Goal: Obtain resource: Download file/media

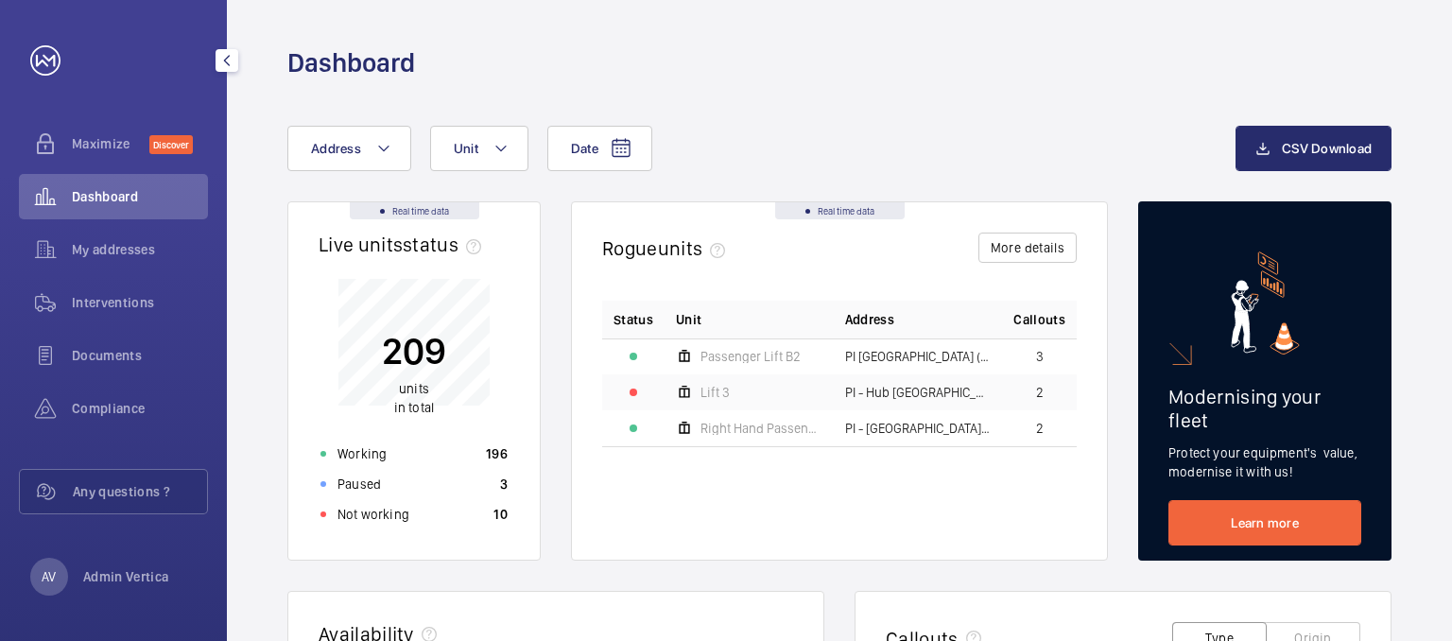
click at [152, 315] on div "Interventions" at bounding box center [113, 302] width 189 height 45
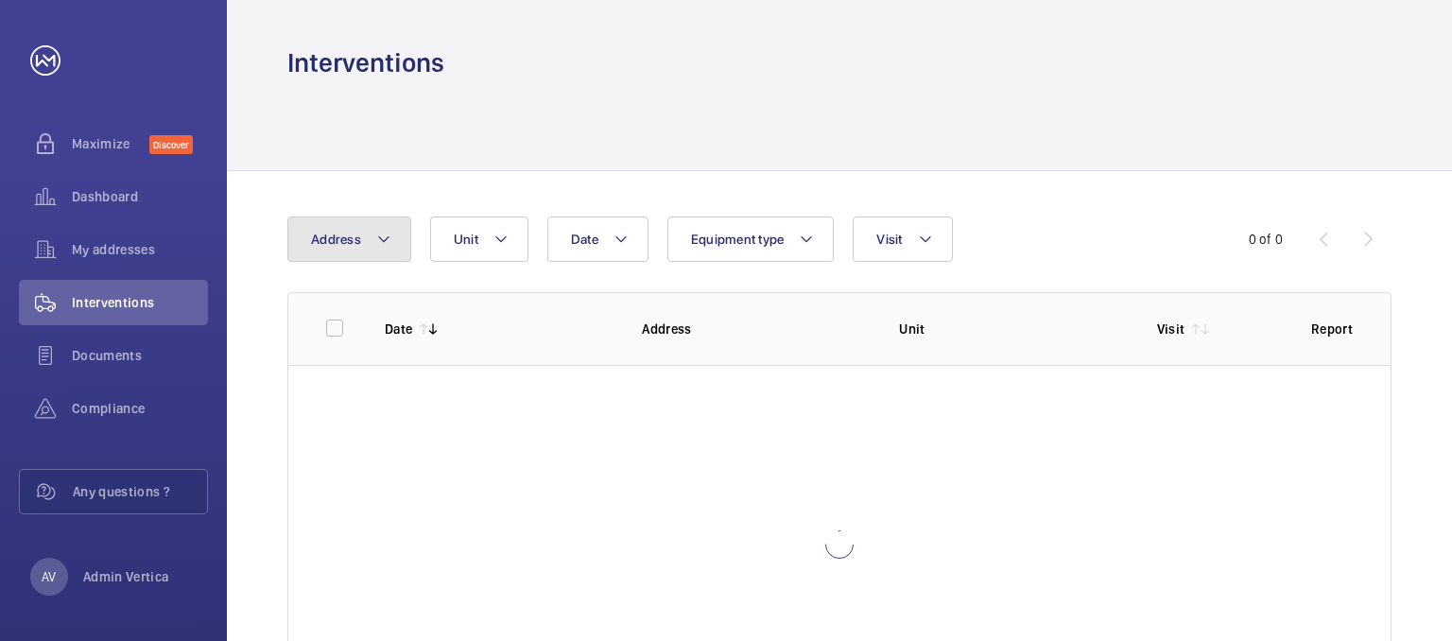
click at [387, 228] on mat-icon at bounding box center [383, 239] width 15 height 23
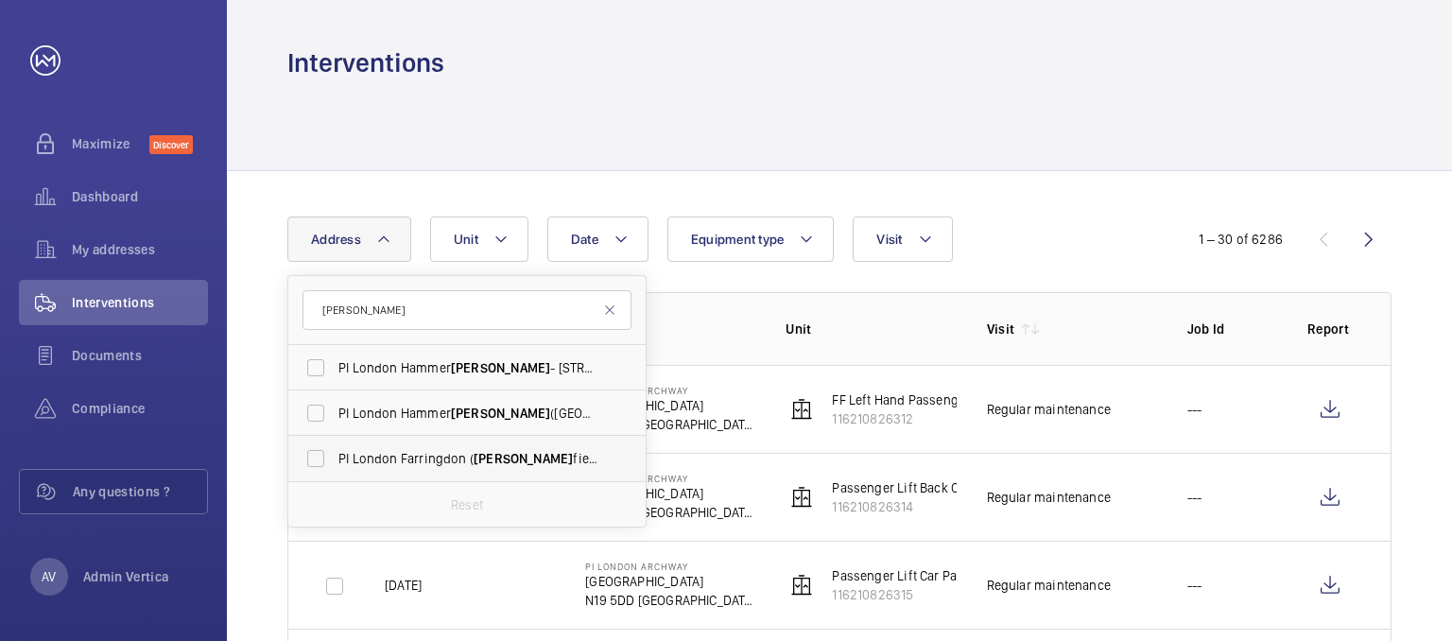
type input "[PERSON_NAME]"
click at [454, 455] on span "PI London Farringdon ( [PERSON_NAME] field) - 24-30 [GEOGRAPHIC_DATA][PERSON_NA…" at bounding box center [469, 458] width 260 height 19
click at [335, 455] on input "PI London Farringdon ( [PERSON_NAME] field) - 24-30 [GEOGRAPHIC_DATA][PERSON_NA…" at bounding box center [316, 459] width 38 height 38
checkbox input "true"
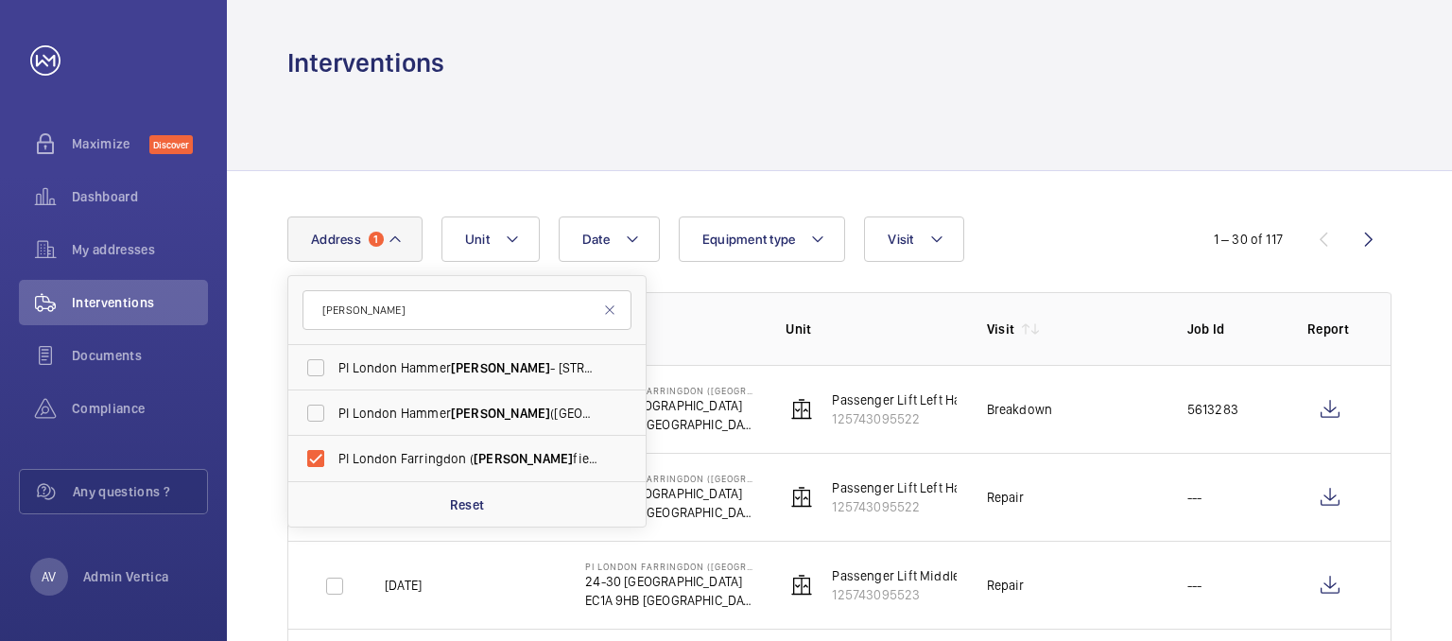
click at [714, 90] on div at bounding box center [839, 125] width 1104 height 90
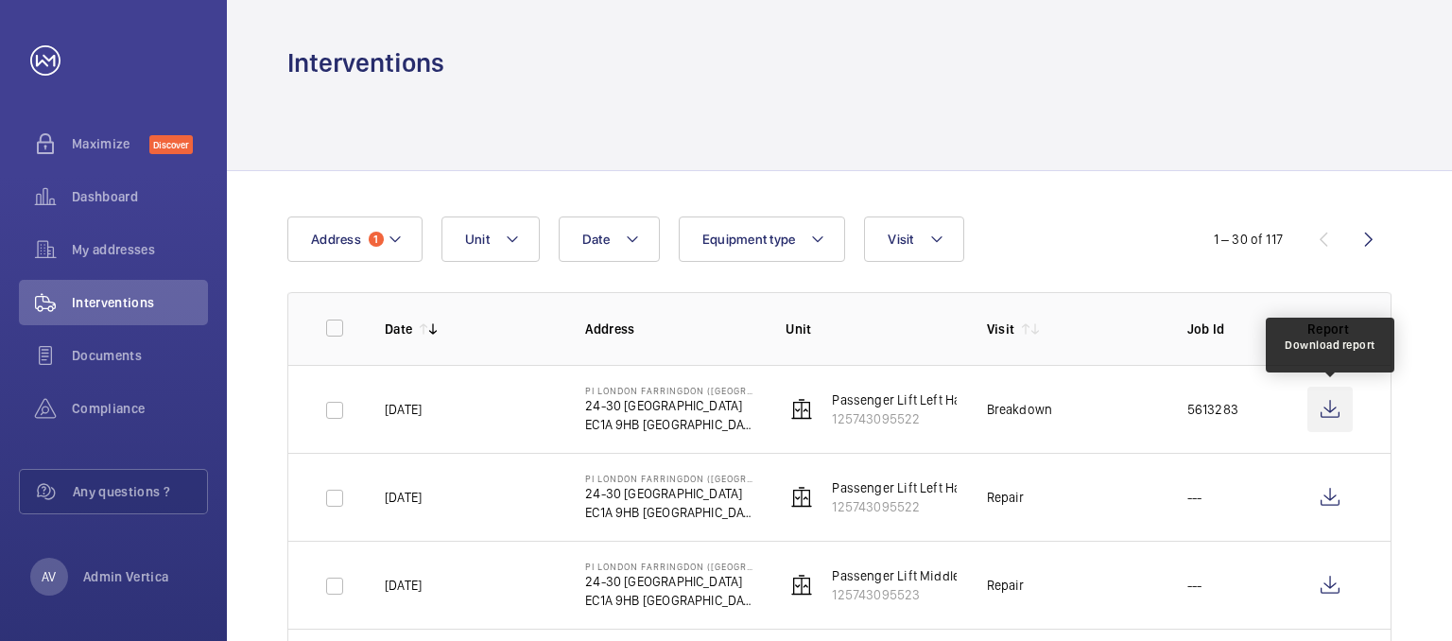
click at [1324, 417] on wm-front-icon-button at bounding box center [1330, 409] width 45 height 45
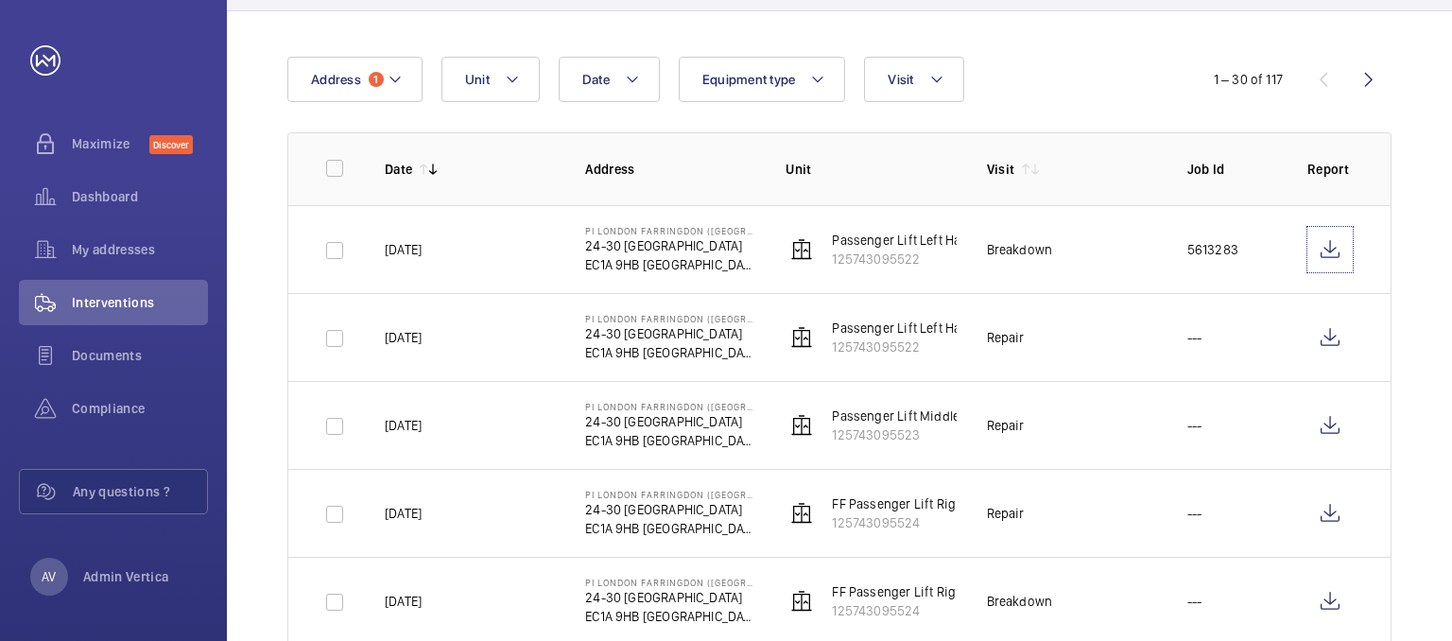
scroll to position [189, 0]
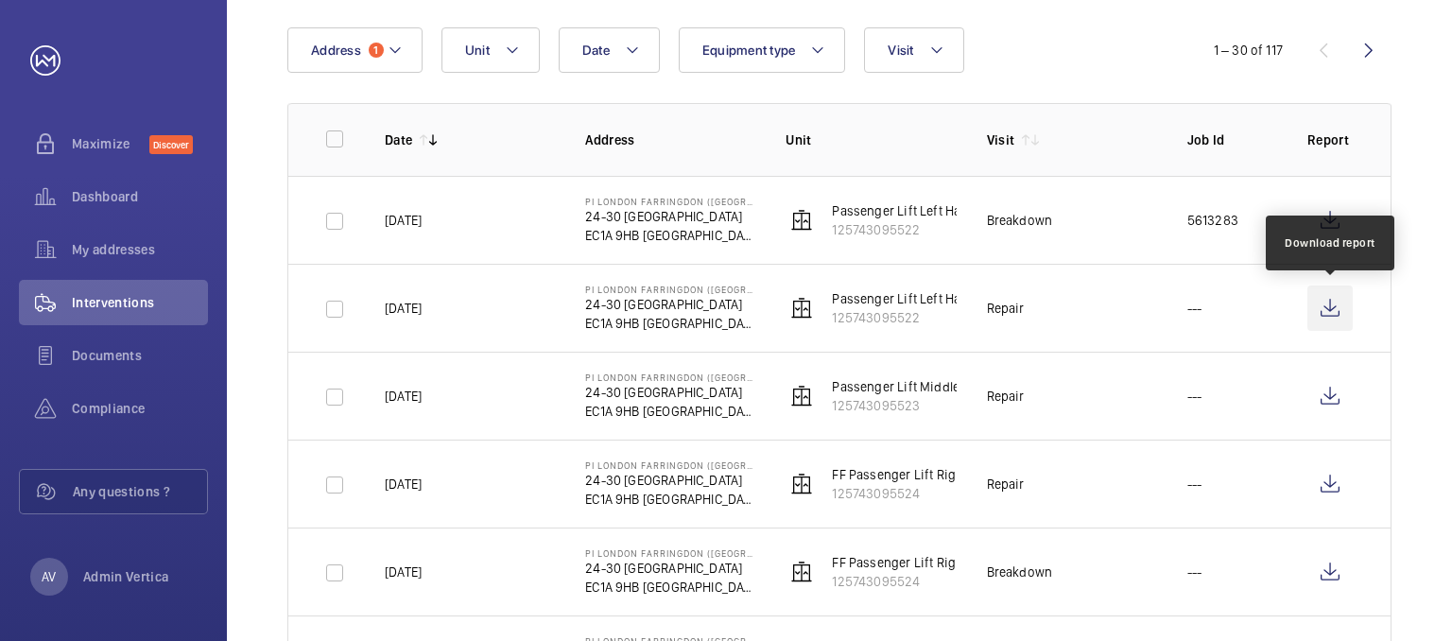
click at [1331, 309] on wm-front-icon-button at bounding box center [1330, 308] width 45 height 45
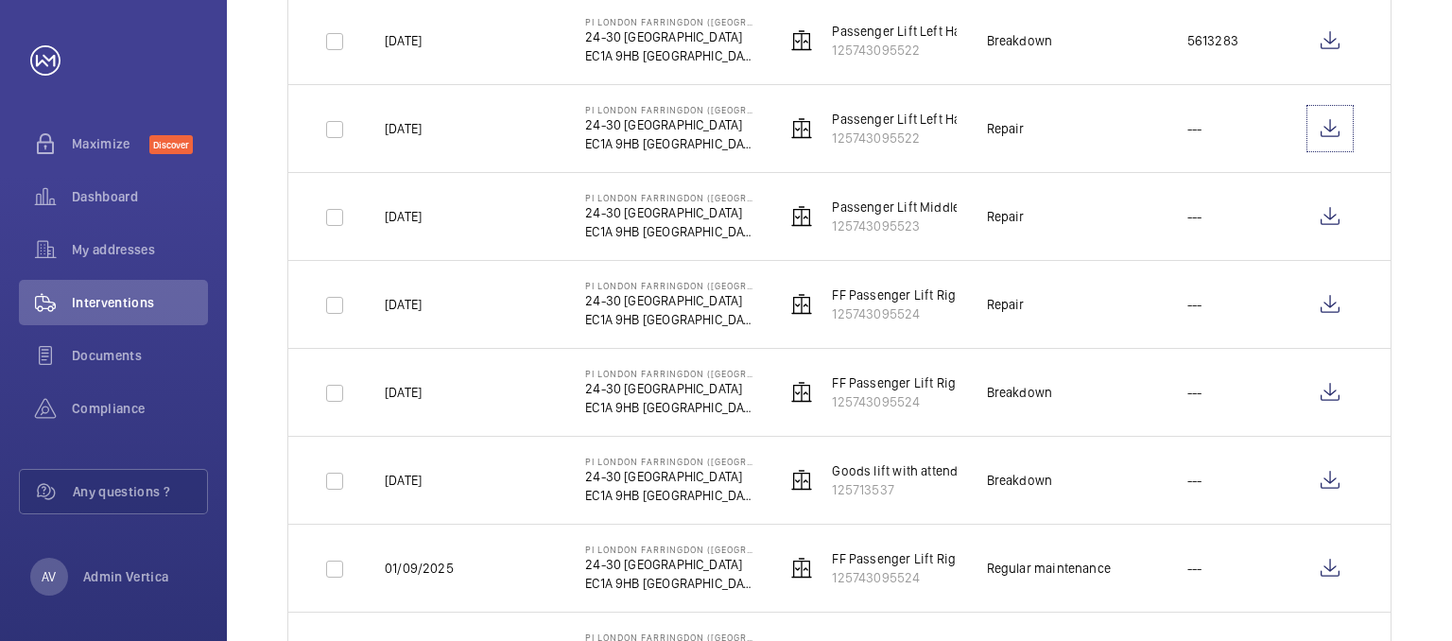
scroll to position [378, 0]
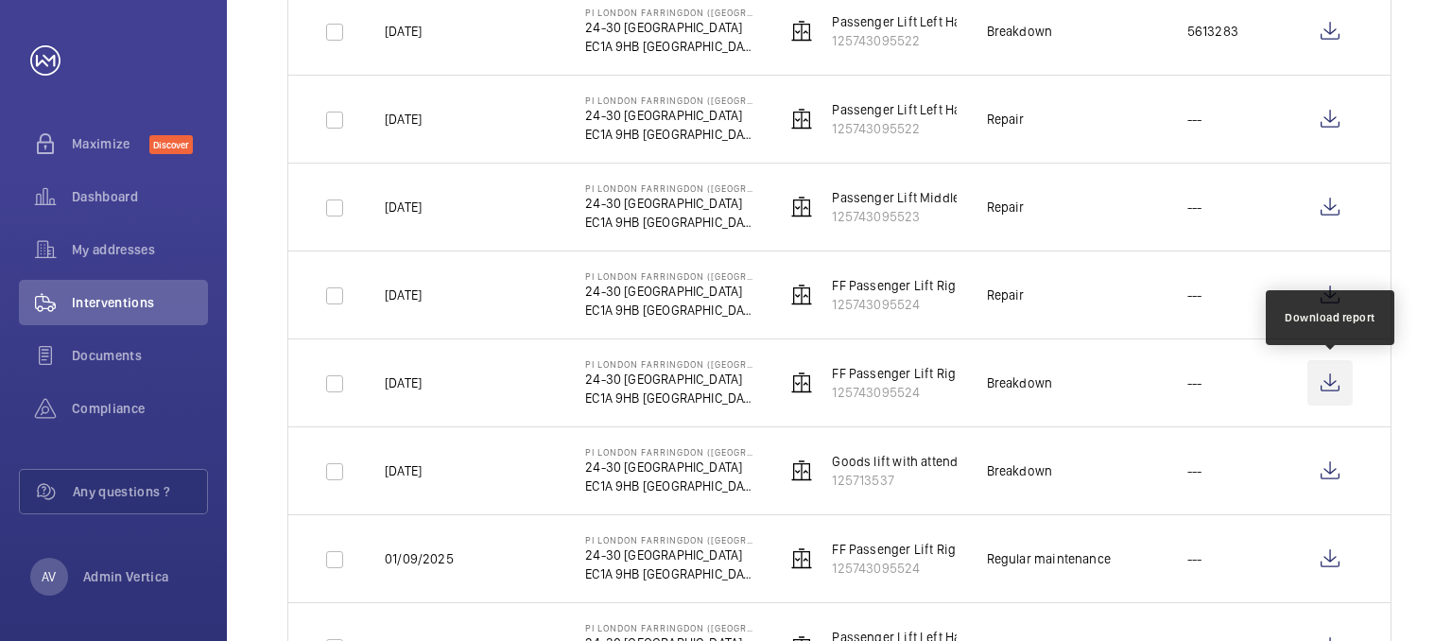
click at [1329, 387] on wm-front-icon-button at bounding box center [1330, 382] width 45 height 45
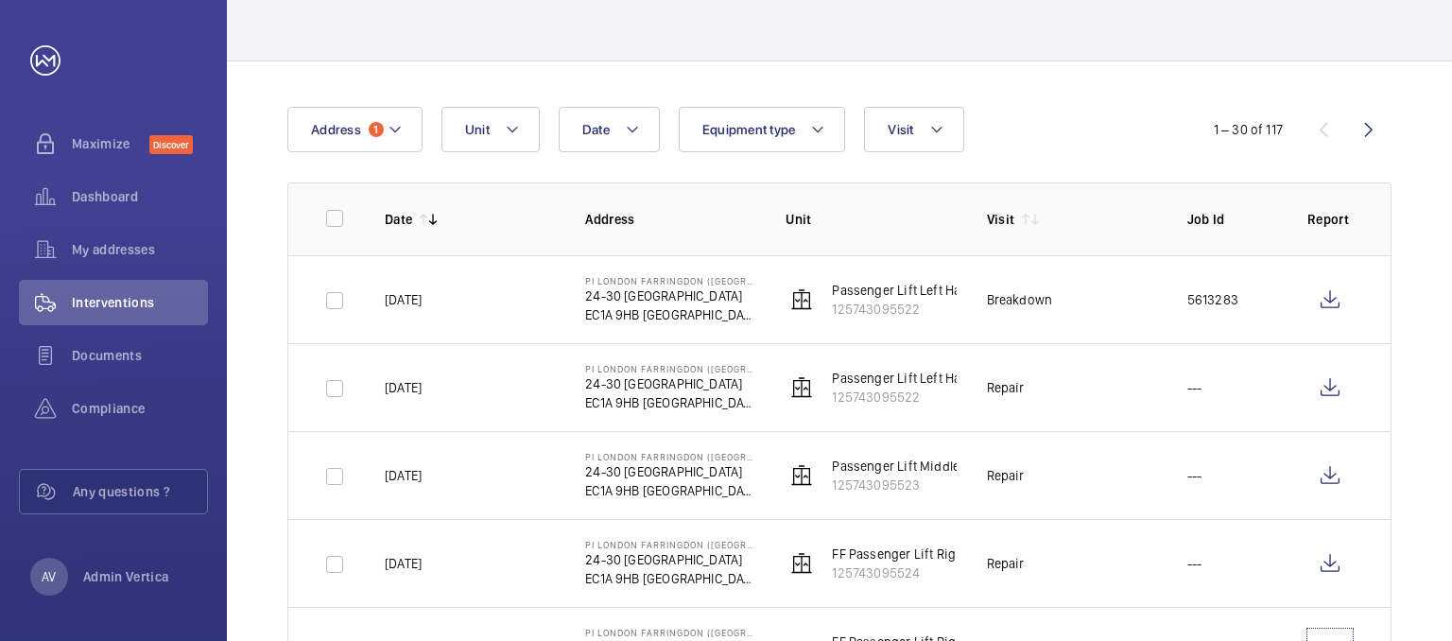
scroll to position [95, 0]
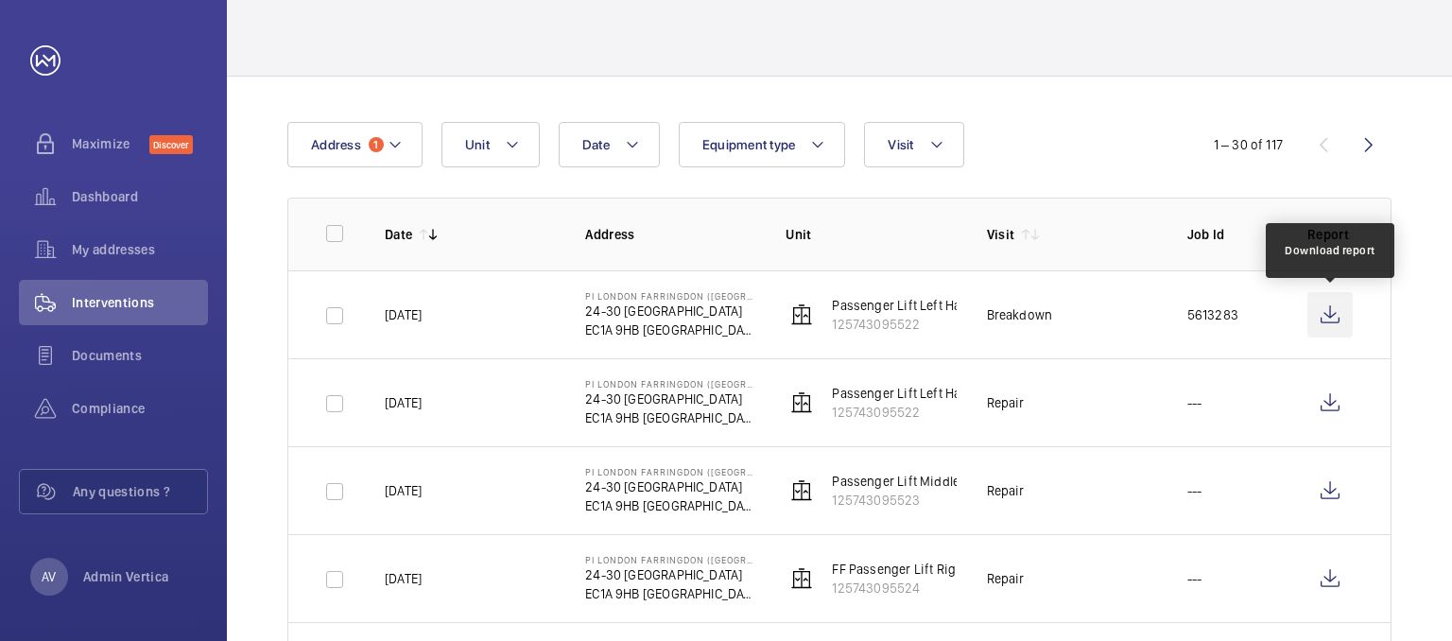
click at [1321, 312] on wm-front-icon-button at bounding box center [1330, 314] width 45 height 45
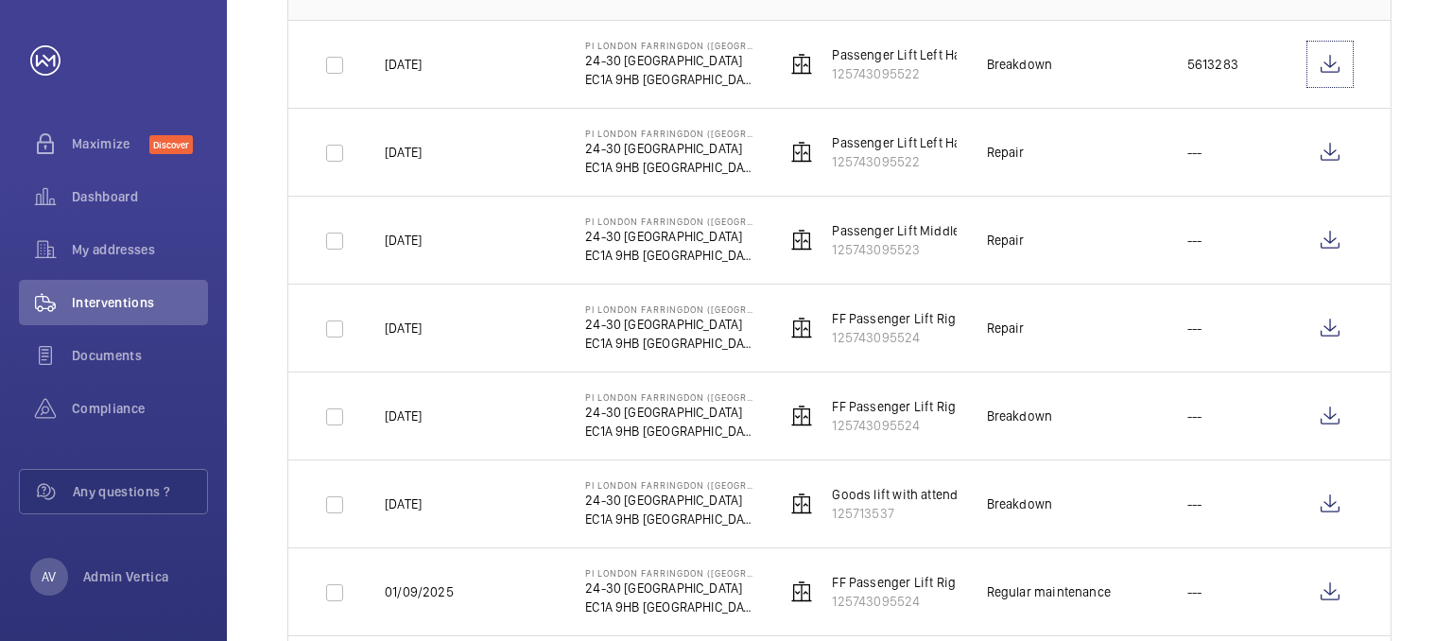
scroll to position [378, 0]
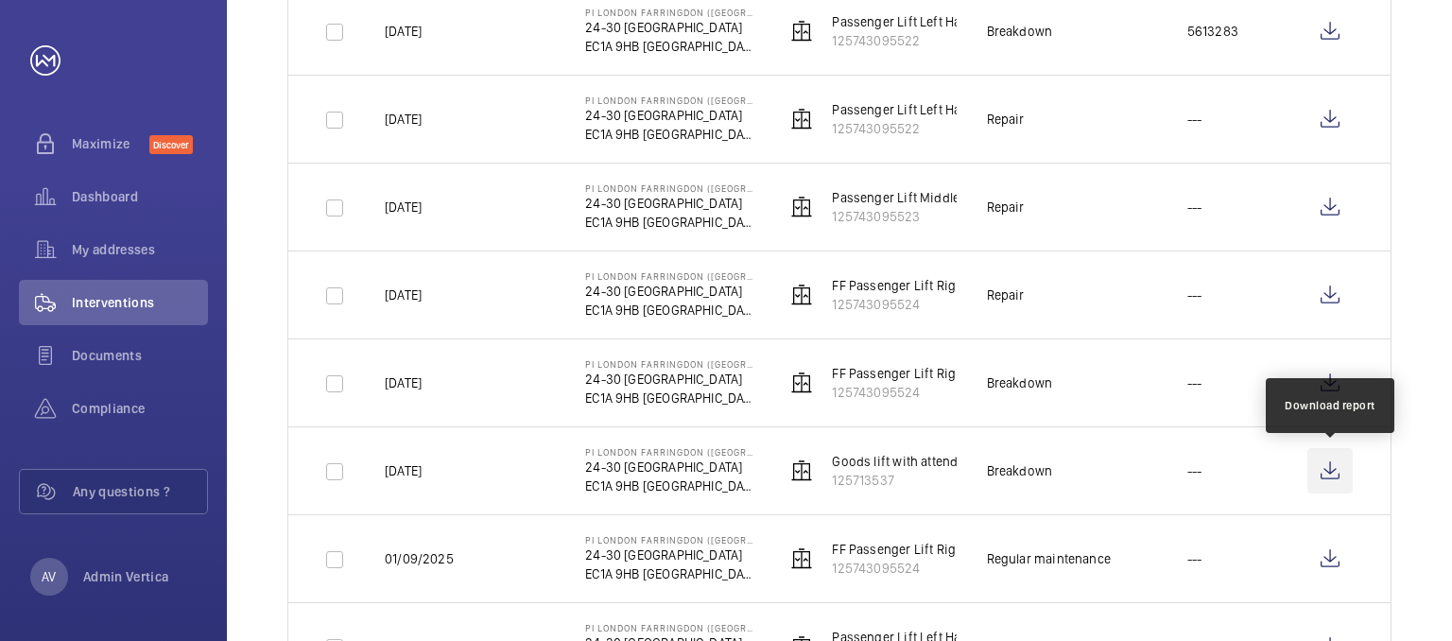
click at [1334, 465] on wm-front-icon-button at bounding box center [1330, 470] width 45 height 45
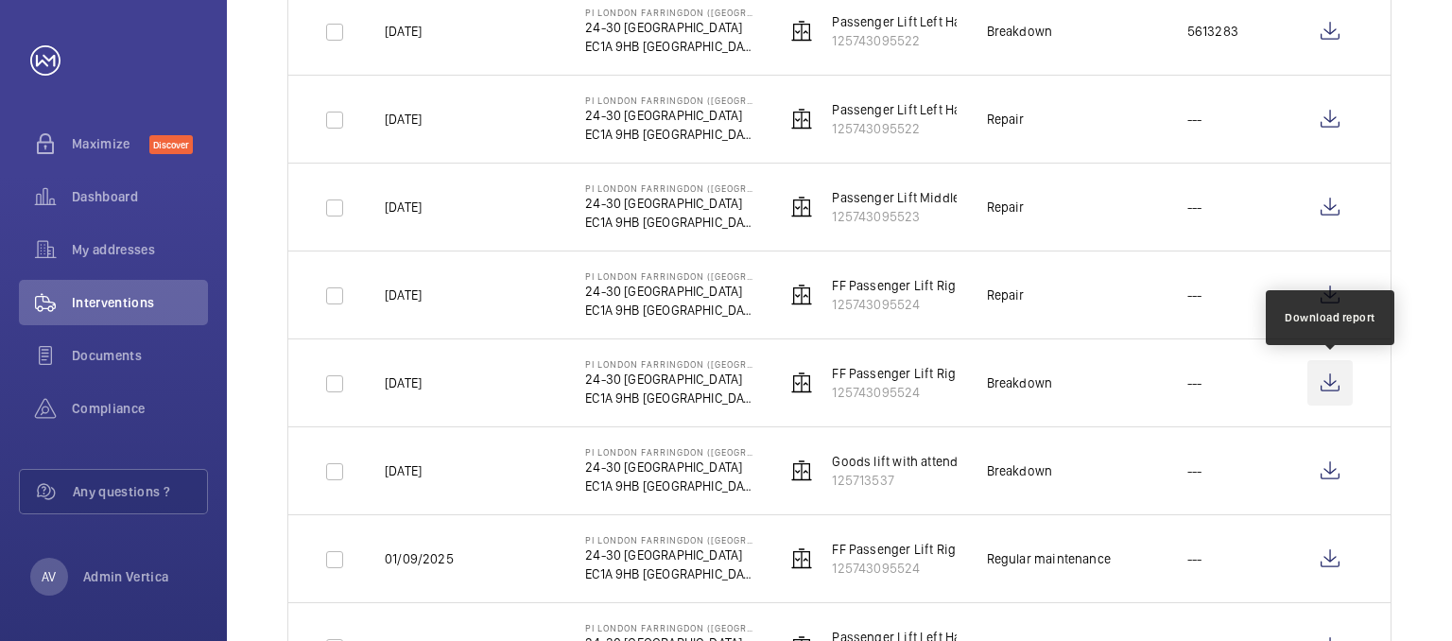
click at [1328, 381] on wm-front-icon-button at bounding box center [1330, 382] width 45 height 45
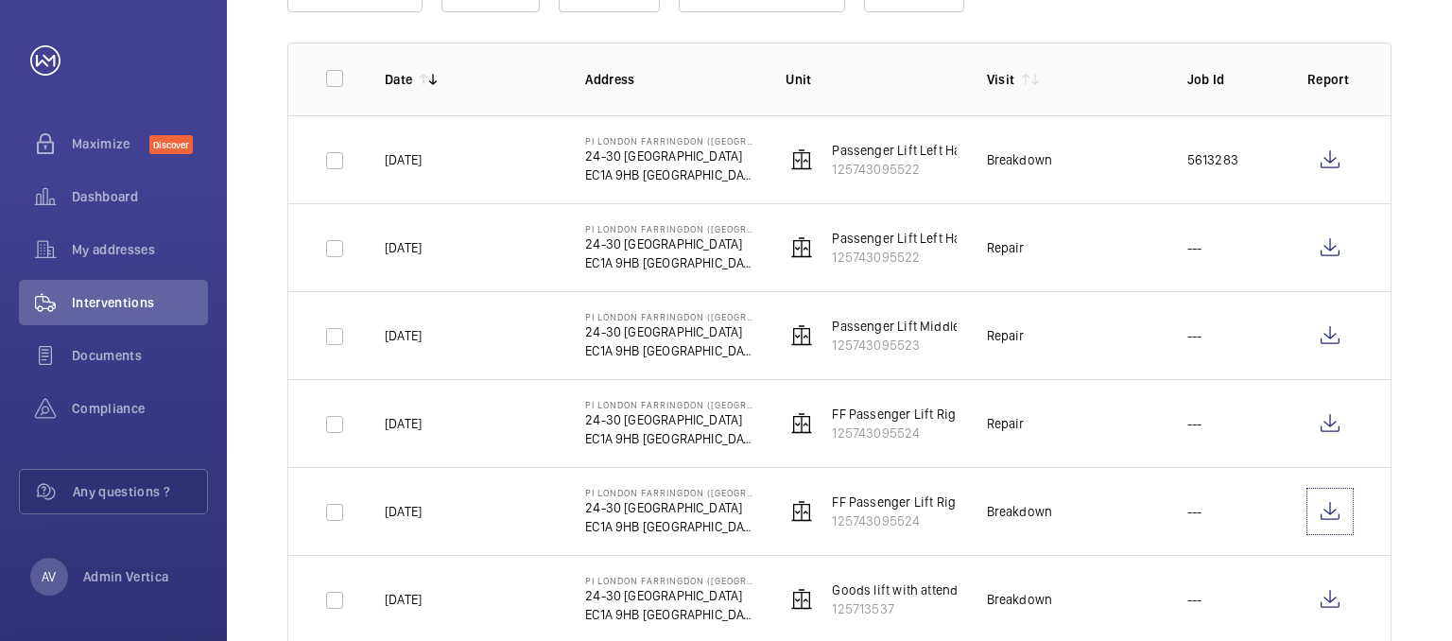
scroll to position [0, 0]
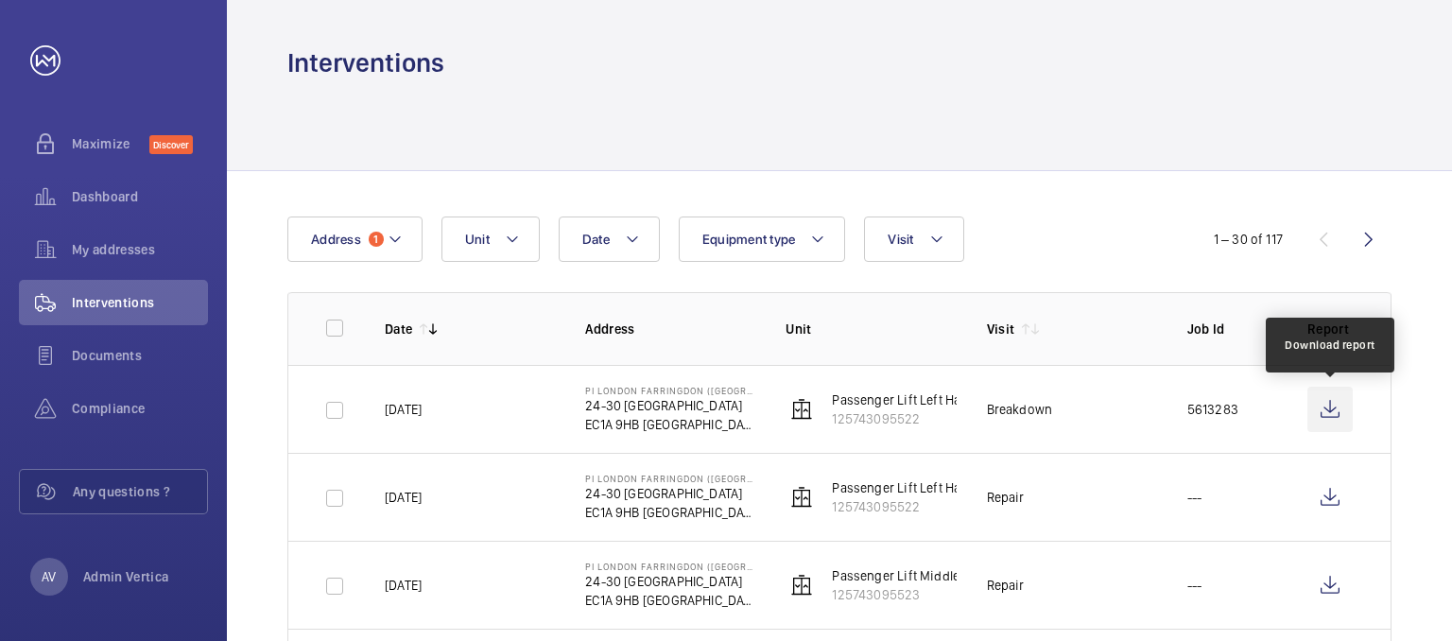
click at [1328, 412] on wm-front-icon-button at bounding box center [1330, 409] width 45 height 45
